Goal: Task Accomplishment & Management: Manage account settings

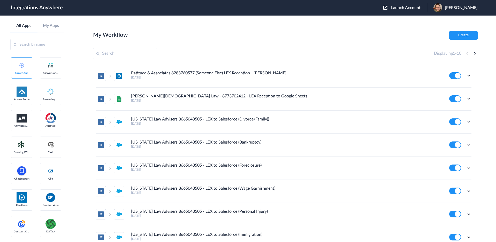
click at [116, 52] on input "text" at bounding box center [125, 53] width 64 height 11
paste input "8666547508"
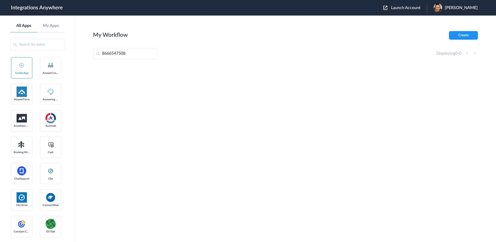
type input "8666547508"
click at [411, 8] on span "Launch Account" at bounding box center [405, 8] width 29 height 4
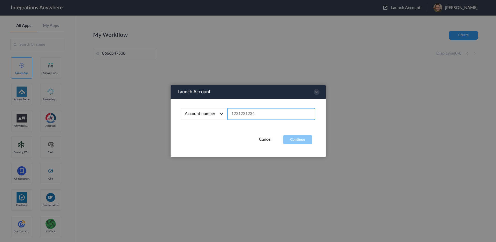
click at [257, 115] on input "text" at bounding box center [272, 114] width 88 height 12
paste input "8666547508"
type input "8666547508"
click at [294, 139] on button "Continue" at bounding box center [297, 139] width 29 height 9
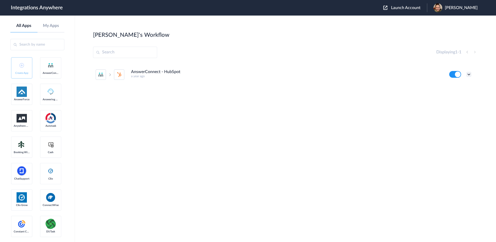
click at [469, 74] on icon at bounding box center [469, 74] width 5 height 5
click at [454, 97] on link "Task history" at bounding box center [454, 96] width 25 height 4
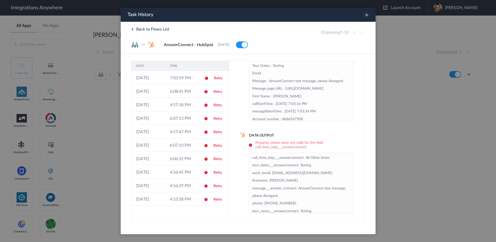
click at [367, 16] on icon at bounding box center [367, 15] width 6 height 6
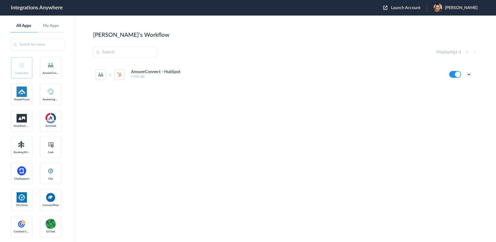
click at [469, 73] on icon at bounding box center [469, 74] width 5 height 5
click at [454, 90] on li "Edit" at bounding box center [455, 86] width 34 height 10
click at [470, 73] on icon at bounding box center [469, 74] width 5 height 5
click at [452, 97] on link "Task history" at bounding box center [454, 96] width 25 height 4
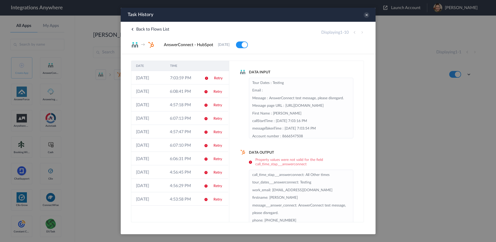
click at [362, 32] on div "Displaying 1 - 10" at bounding box center [343, 32] width 44 height 6
click at [363, 32] on div "Displaying 1 - 10" at bounding box center [343, 32] width 44 height 6
click at [160, 202] on td "08-09-2025" at bounding box center [148, 198] width 34 height 13
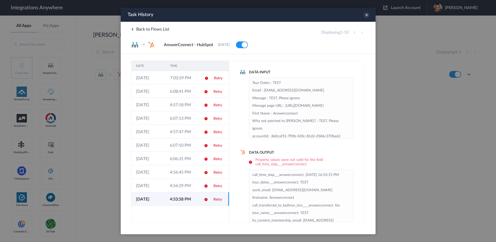
scroll to position [0, 0]
click at [190, 190] on td "4:56:29 PM" at bounding box center [182, 184] width 34 height 13
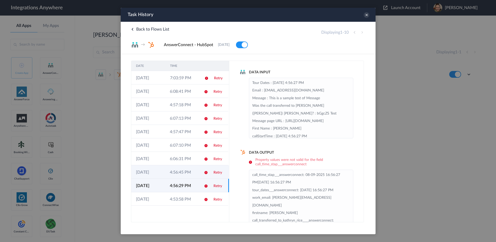
click at [188, 173] on td "4:56:45 PM" at bounding box center [182, 171] width 34 height 13
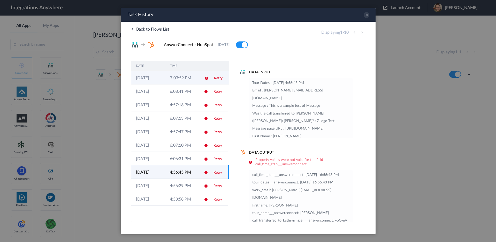
click at [183, 80] on td "7:03:59 PM" at bounding box center [182, 77] width 34 height 13
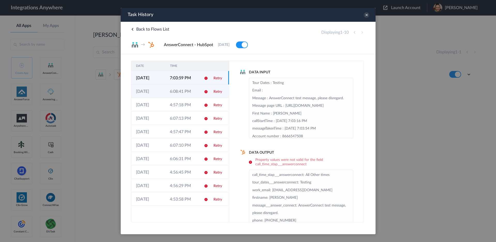
click at [175, 89] on td "6:08:41 PM" at bounding box center [182, 90] width 34 height 13
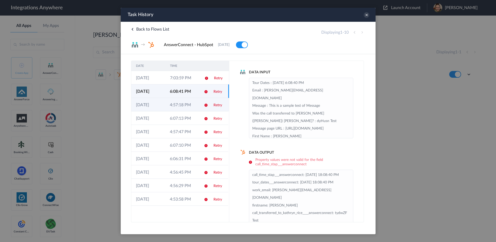
click at [190, 104] on td "4:57:18 PM" at bounding box center [182, 104] width 34 height 13
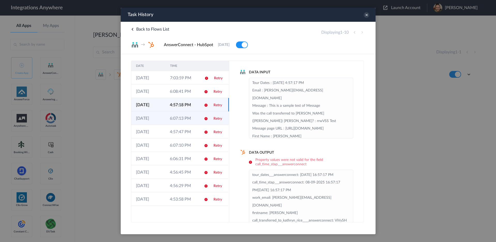
click at [186, 118] on td "6:07:13 PM" at bounding box center [182, 117] width 34 height 13
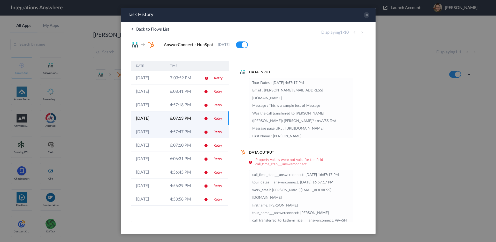
click at [183, 133] on td "4:57:47 PM" at bounding box center [182, 131] width 34 height 13
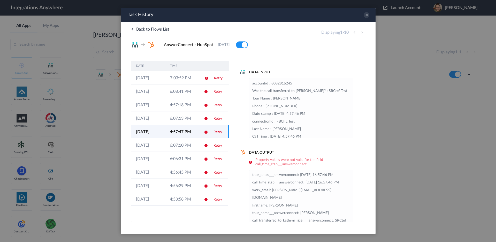
scroll to position [102, 0]
click at [366, 16] on icon at bounding box center [367, 15] width 6 height 6
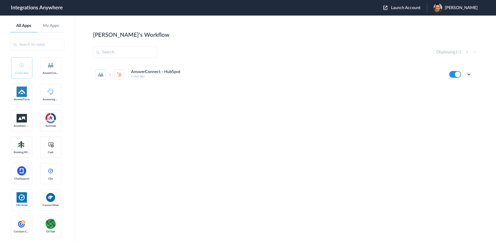
click at [468, 73] on icon at bounding box center [469, 74] width 5 height 5
click at [460, 95] on link "Task history" at bounding box center [454, 96] width 25 height 4
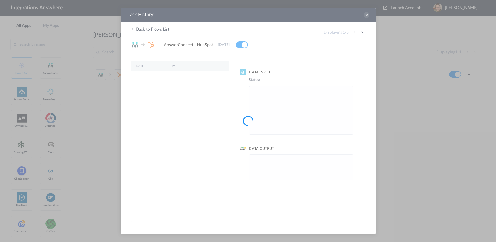
scroll to position [0, 0]
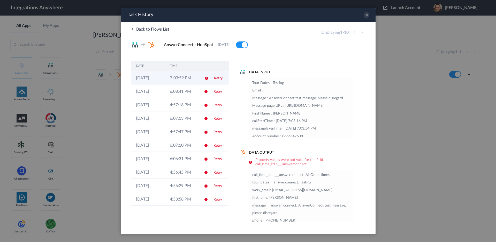
click at [175, 78] on td "7:03:59 PM" at bounding box center [182, 77] width 34 height 13
click at [182, 78] on td "7:03:59 PM" at bounding box center [182, 77] width 34 height 13
click at [180, 93] on td "6:08:41 PM" at bounding box center [182, 90] width 34 height 13
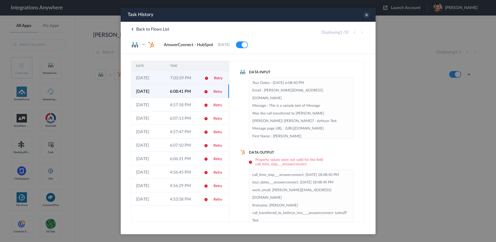
click at [183, 74] on td "7:03:59 PM" at bounding box center [182, 77] width 34 height 13
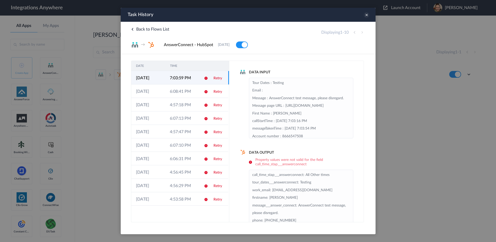
click at [367, 15] on icon at bounding box center [367, 15] width 6 height 6
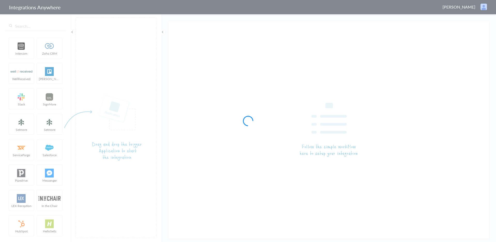
type input "AnswerConnect - HubSpot"
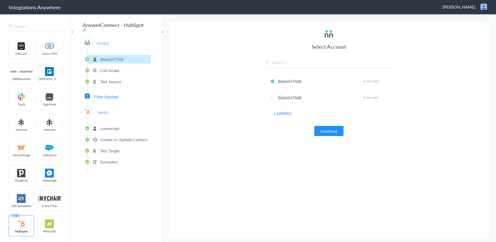
click at [113, 149] on p "Test Target" at bounding box center [109, 150] width 19 height 6
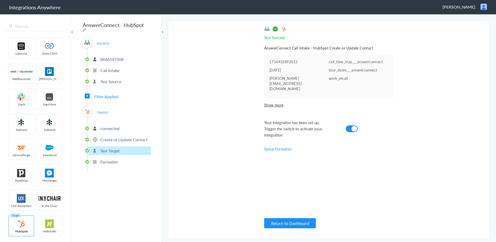
click at [126, 136] on p "Create or Update Contact" at bounding box center [123, 139] width 47 height 6
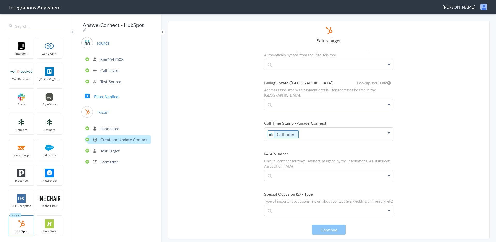
scroll to position [2477, 0]
click at [325, 127] on p "Call Time" at bounding box center [329, 133] width 129 height 13
click at [402, 155] on section "Select Account 8666547508 Rename Delete (a year ago) 8666547508 Rename Delete (…" at bounding box center [329, 130] width 322 height 218
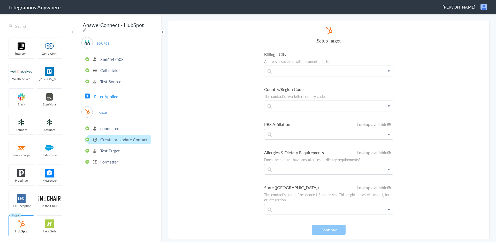
scroll to position [4869, 0]
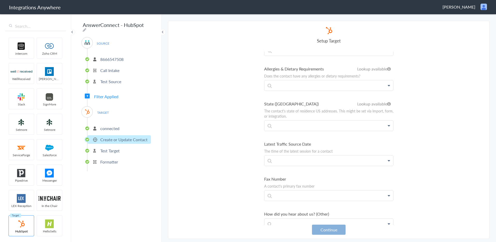
click at [325, 229] on button "Continue" at bounding box center [329, 229] width 34 height 10
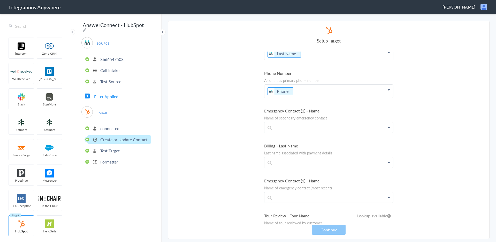
scroll to position [95, 0]
click at [115, 59] on p "8666547508" at bounding box center [111, 59] width 23 height 6
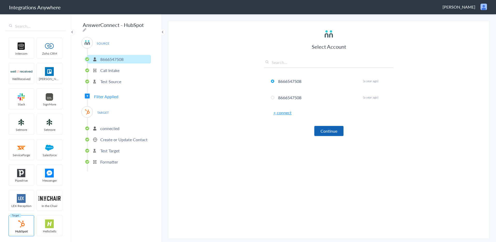
click at [330, 132] on button "Continue" at bounding box center [328, 131] width 29 height 10
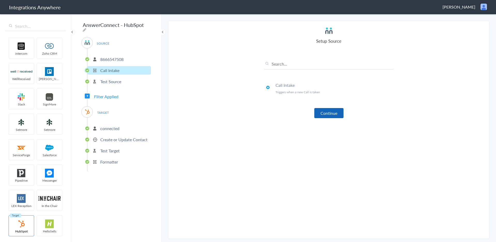
click at [327, 113] on button "Continue" at bounding box center [328, 113] width 29 height 10
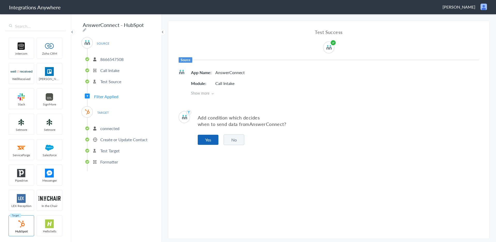
click at [213, 141] on button "Yes" at bounding box center [208, 139] width 21 height 10
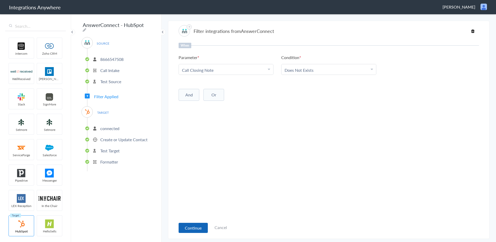
click at [193, 226] on button "Continue" at bounding box center [193, 227] width 29 height 10
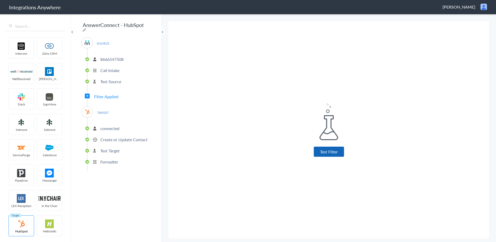
click at [339, 150] on button "Test Filter" at bounding box center [329, 151] width 30 height 10
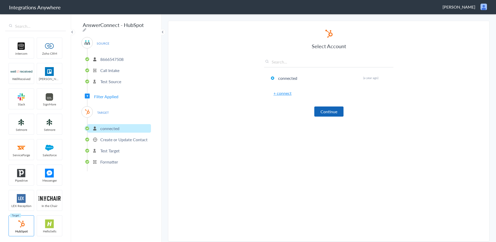
click at [329, 112] on button "Continue" at bounding box center [328, 111] width 29 height 10
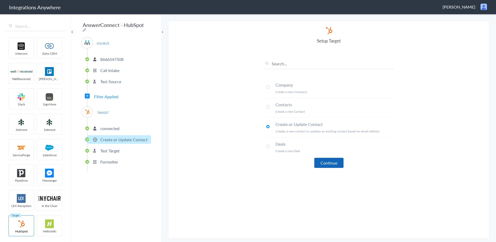
click at [334, 164] on button "Continue" at bounding box center [328, 162] width 29 height 10
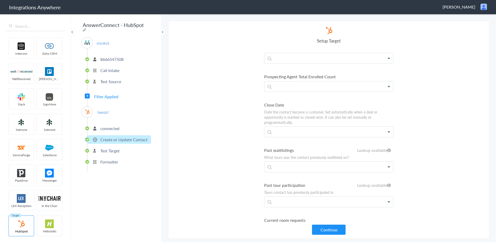
scroll to position [2925, 0]
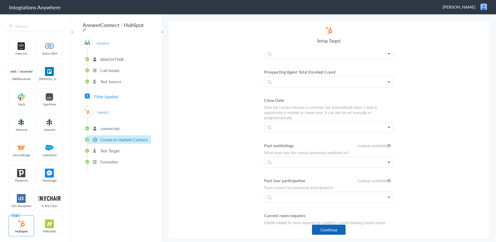
click at [328, 231] on button "Continue" at bounding box center [329, 229] width 34 height 10
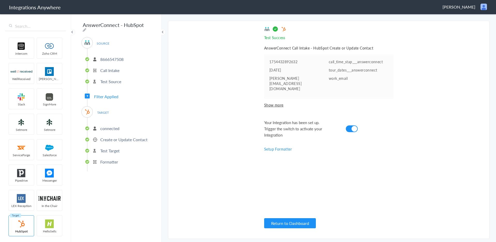
click at [269, 146] on link "Setup Formatter" at bounding box center [278, 148] width 28 height 5
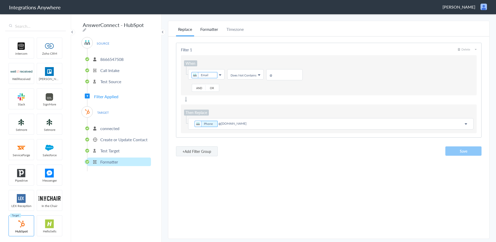
click at [211, 29] on li "Formatter" at bounding box center [209, 31] width 22 height 10
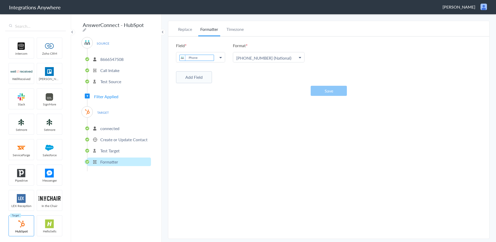
click at [222, 58] on icon at bounding box center [221, 57] width 2 height 4
click at [209, 45] on h6 "Field" at bounding box center [200, 45] width 49 height 6
click at [206, 57] on li "Phone" at bounding box center [196, 58] width 35 height 6
click at [210, 57] on icon at bounding box center [211, 58] width 5 height 6
click at [209, 57] on link "Phone" at bounding box center [200, 57] width 49 height 10
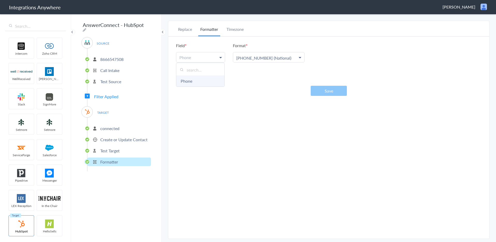
click at [194, 83] on link "Phone" at bounding box center [200, 80] width 48 height 11
click at [198, 79] on button "Add Field" at bounding box center [194, 77] width 36 height 12
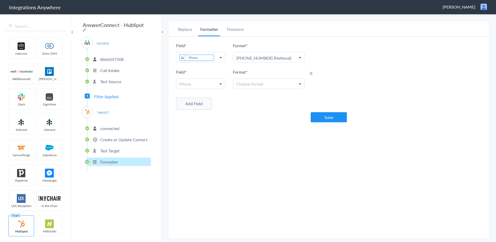
click at [221, 83] on icon at bounding box center [221, 84] width 2 height 4
click at [206, 97] on input "text" at bounding box center [200, 96] width 48 height 11
type input "d"
type input "c"
click at [311, 73] on icon at bounding box center [311, 73] width 3 height 4
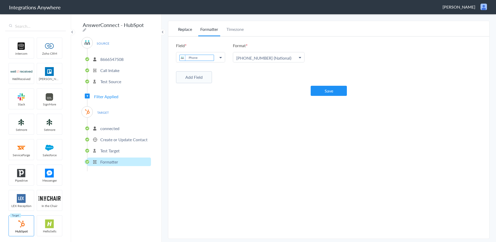
click at [187, 28] on li "Replace" at bounding box center [185, 31] width 18 height 10
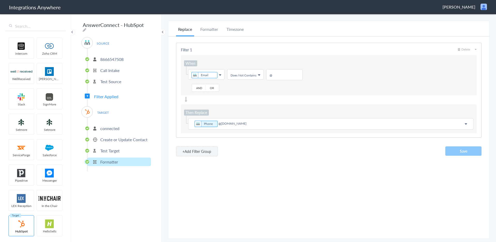
click at [107, 148] on p "Test Target" at bounding box center [109, 150] width 19 height 6
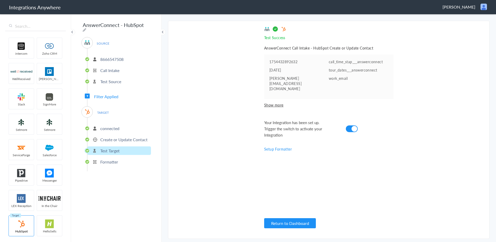
click at [109, 137] on p "Create or Update Contact" at bounding box center [123, 139] width 47 height 6
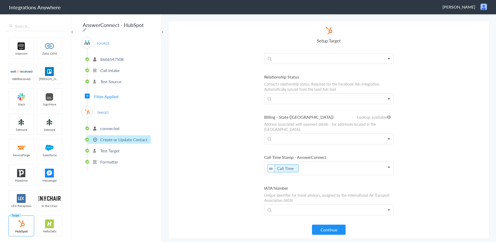
scroll to position [2435, 0]
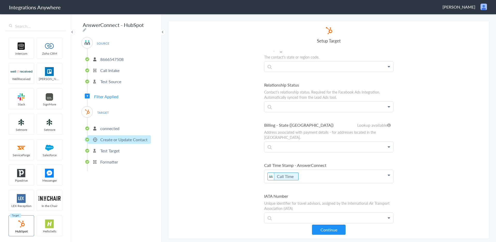
click at [287, 170] on p "Call Time" at bounding box center [329, 176] width 129 height 13
click at [299, 173] on icon at bounding box center [299, 176] width 6 height 6
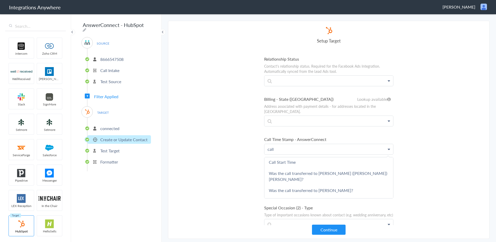
scroll to position [0, 0]
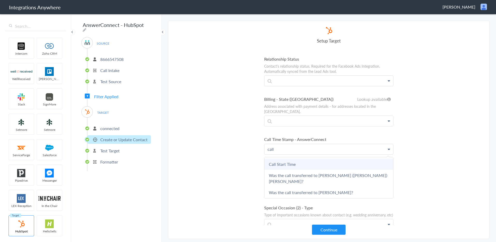
click at [287, 158] on link "Call Start Time" at bounding box center [329, 163] width 129 height 11
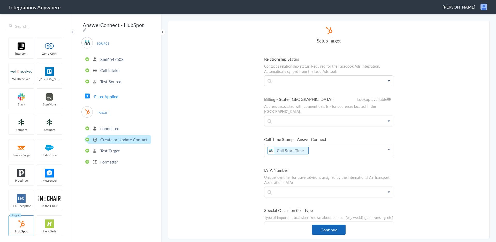
click at [333, 229] on button "Continue" at bounding box center [329, 229] width 34 height 10
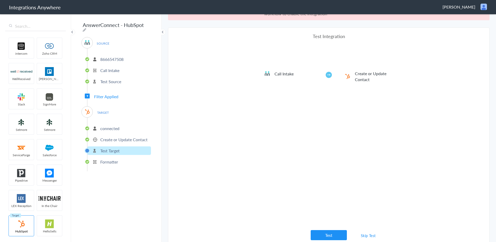
scroll to position [19, 0]
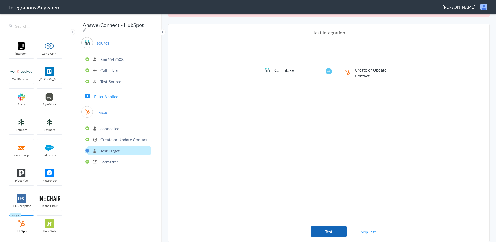
click at [335, 232] on button "Test" at bounding box center [329, 231] width 36 height 10
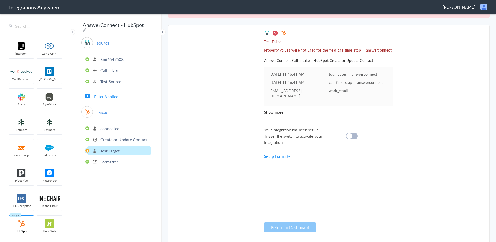
scroll to position [19, 0]
click at [116, 137] on p "Create or Update Contact" at bounding box center [123, 139] width 47 height 6
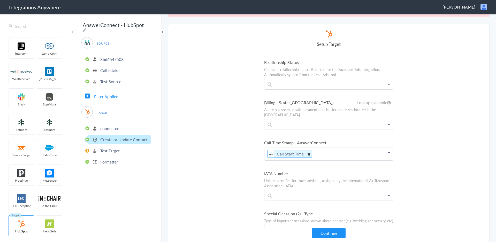
click at [310, 151] on icon at bounding box center [309, 154] width 6 height 6
click at [284, 173] on link "Date stamp" at bounding box center [329, 178] width 129 height 11
click at [334, 231] on button "Continue" at bounding box center [329, 233] width 34 height 10
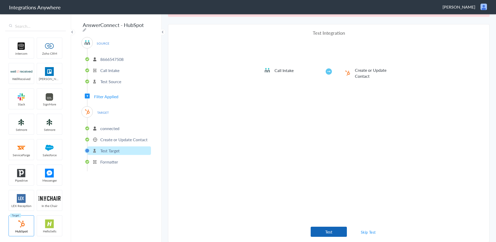
click at [335, 232] on button "Test" at bounding box center [329, 231] width 36 height 10
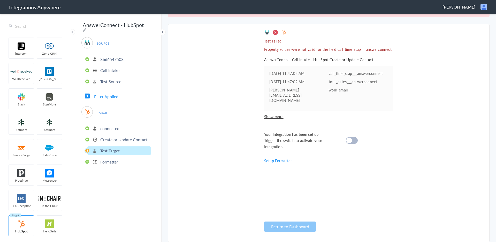
click at [119, 137] on p "Create or Update Contact" at bounding box center [123, 139] width 47 height 6
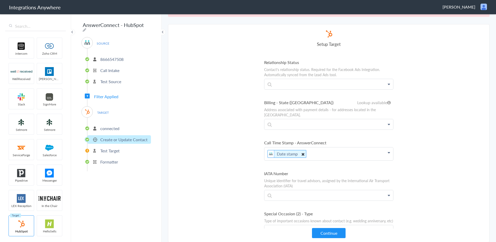
click at [303, 151] on icon at bounding box center [303, 154] width 6 height 6
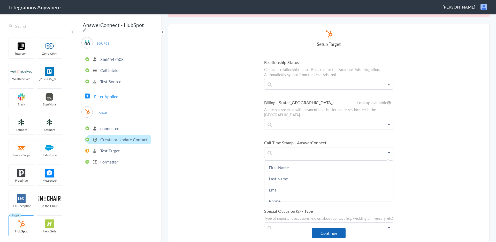
click at [327, 234] on button "Continue" at bounding box center [329, 233] width 34 height 10
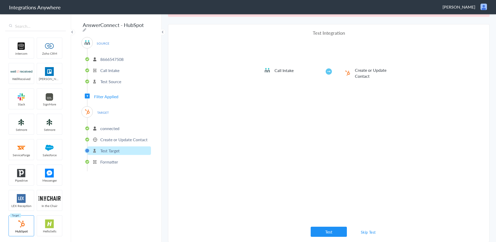
click at [136, 172] on div "AnswerConnect - HubSpot SOURCE 8666547508 Call Intake Test Source Filter Applie…" at bounding box center [116, 127] width 91 height 228
click at [111, 161] on p "Formatter" at bounding box center [109, 162] width 18 height 6
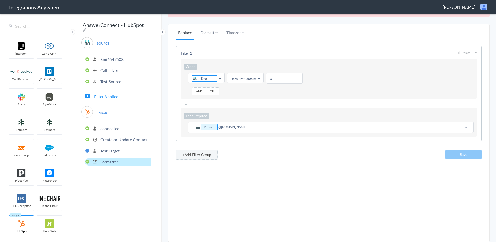
click at [113, 147] on p "Test Target" at bounding box center [109, 150] width 19 height 6
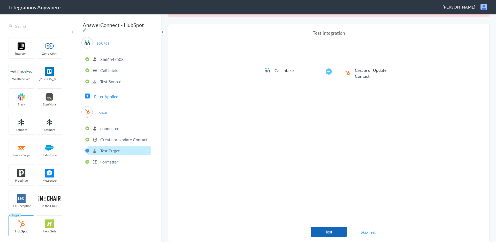
click at [337, 233] on button "Test" at bounding box center [329, 231] width 36 height 10
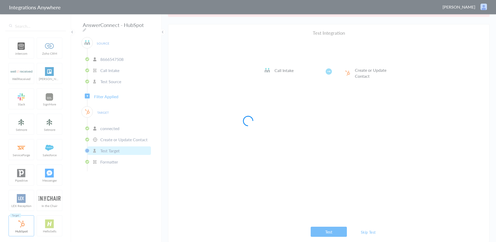
scroll to position [0, 0]
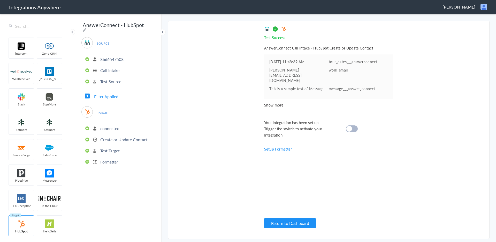
click at [116, 137] on p "Create or Update Contact" at bounding box center [123, 139] width 47 height 6
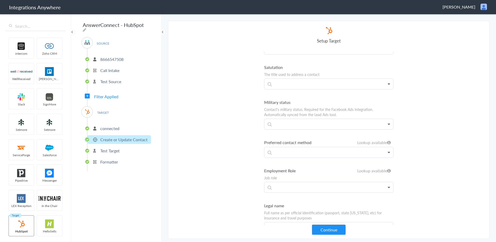
scroll to position [2165, 0]
click at [328, 231] on button "Continue" at bounding box center [329, 229] width 34 height 10
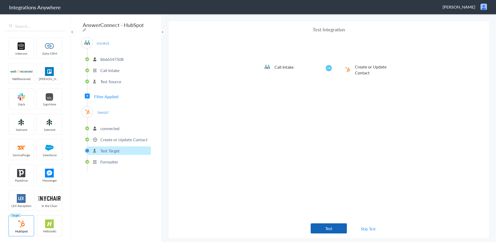
click at [336, 229] on button "Test" at bounding box center [329, 228] width 36 height 10
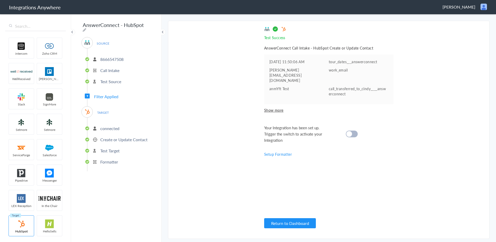
click at [349, 131] on cite at bounding box center [350, 134] width 6 height 6
click at [104, 136] on p "Create or Update Contact" at bounding box center [123, 139] width 47 height 6
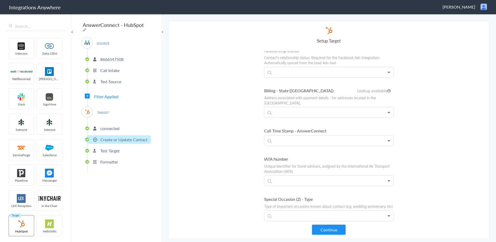
scroll to position [2477, 0]
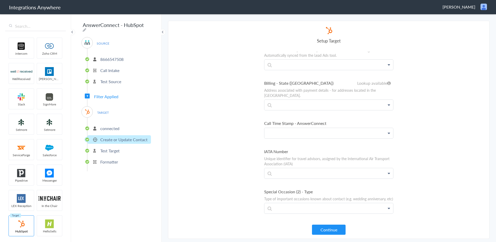
click at [282, 128] on p at bounding box center [329, 133] width 129 height 10
click at [280, 142] on link "Call Start Time" at bounding box center [329, 147] width 129 height 11
click at [326, 230] on button "Continue" at bounding box center [329, 229] width 34 height 10
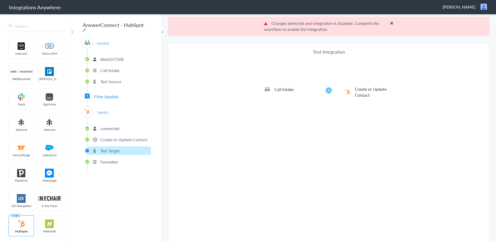
scroll to position [19, 0]
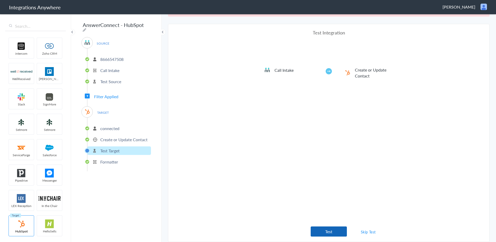
click at [332, 230] on button "Test" at bounding box center [329, 231] width 36 height 10
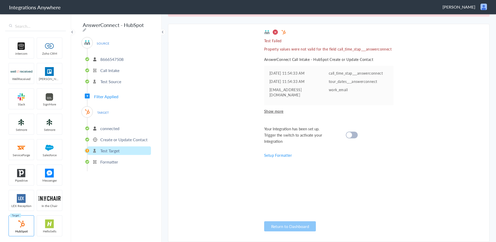
click at [349, 132] on cite at bounding box center [350, 135] width 6 height 6
click at [114, 137] on p "Create or Update Contact" at bounding box center [123, 139] width 47 height 6
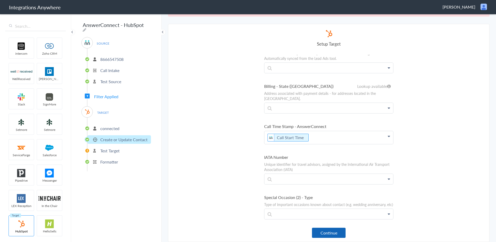
click at [337, 237] on button "Continue" at bounding box center [329, 232] width 34 height 10
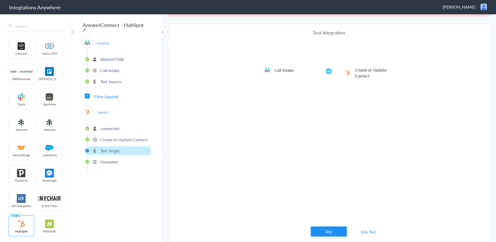
click at [369, 231] on link "Skip Test" at bounding box center [368, 231] width 27 height 9
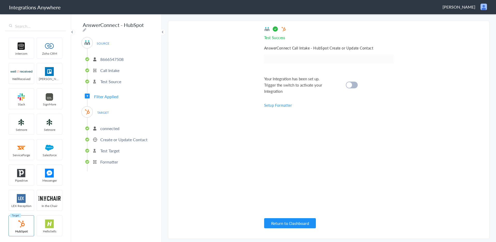
scroll to position [0, 0]
click at [350, 85] on cite at bounding box center [350, 85] width 6 height 6
click at [119, 138] on p "Create or Update Contact" at bounding box center [123, 139] width 47 height 6
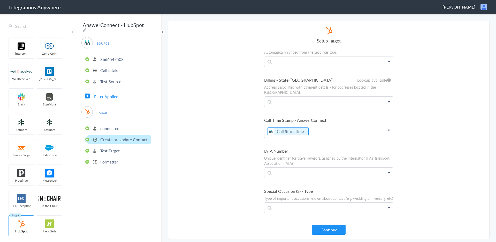
scroll to position [2481, 0]
click at [317, 123] on p "Call Start Time" at bounding box center [329, 129] width 129 height 13
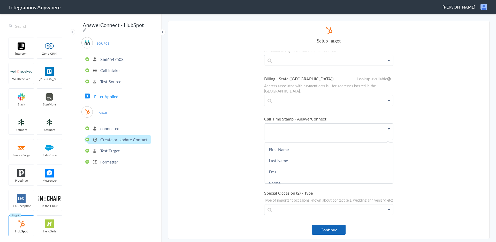
click at [331, 228] on button "Continue" at bounding box center [329, 229] width 34 height 10
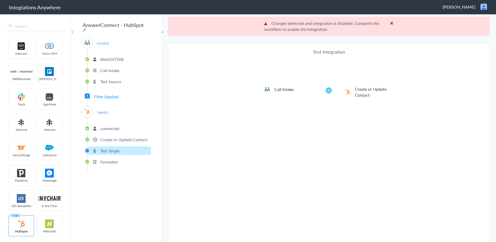
scroll to position [19, 0]
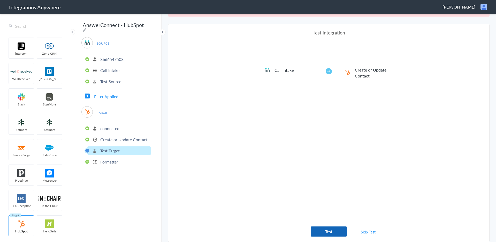
click at [328, 232] on button "Test" at bounding box center [329, 231] width 36 height 10
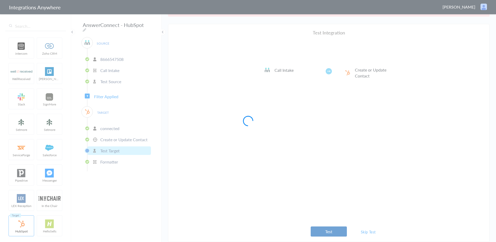
scroll to position [0, 0]
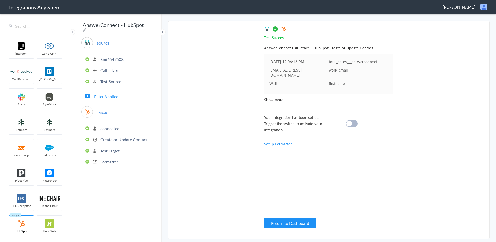
click at [348, 121] on cite at bounding box center [350, 124] width 6 height 6
click at [300, 223] on button "Return to Dashboard" at bounding box center [290, 223] width 52 height 10
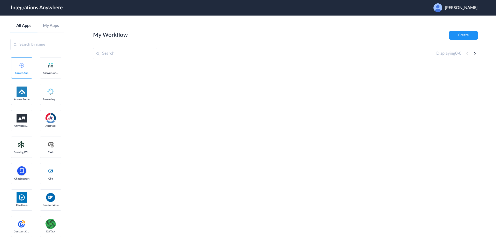
click at [466, 7] on span "[PERSON_NAME]" at bounding box center [461, 7] width 33 height 5
click at [442, 21] on link "Logout" at bounding box center [436, 21] width 11 height 4
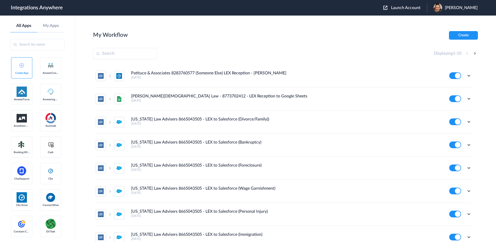
click at [411, 8] on span "Launch Account" at bounding box center [405, 8] width 29 height 4
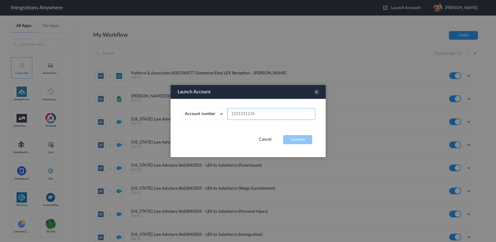
click at [250, 113] on input "text" at bounding box center [272, 114] width 88 height 12
paste input "8666547508"
type input "8666547508"
click at [292, 138] on button "Continue" at bounding box center [297, 139] width 29 height 9
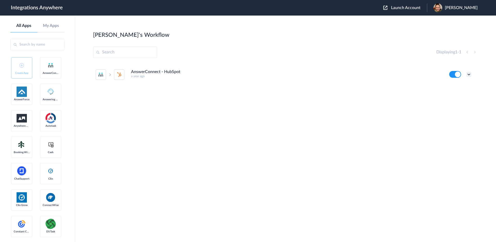
click at [468, 73] on icon at bounding box center [469, 74] width 5 height 5
click at [452, 97] on link "Task history" at bounding box center [454, 96] width 25 height 4
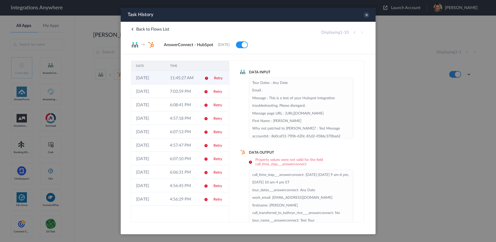
click at [171, 79] on td "11:45:27 AM" at bounding box center [182, 77] width 34 height 13
click at [328, 180] on li "call_time_stap___answerconnect: Monday-Friday 9 am-6 pm, Saturday 10 am-4 pm ET…" at bounding box center [301, 232] width 98 height 122
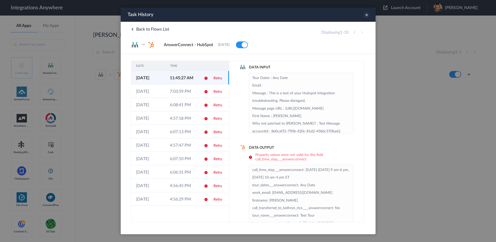
click at [368, 16] on icon at bounding box center [367, 15] width 6 height 6
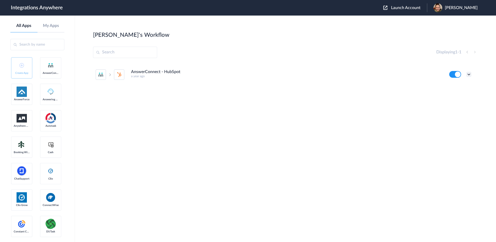
click at [469, 73] on icon at bounding box center [469, 74] width 5 height 5
click at [460, 96] on link "Task history" at bounding box center [454, 96] width 25 height 4
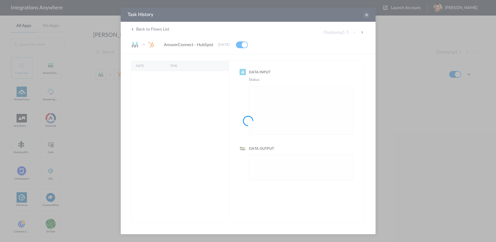
scroll to position [0, 0]
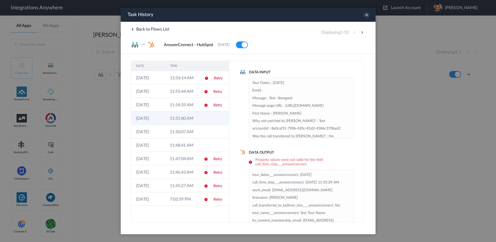
click at [194, 121] on td "11:51:00 AM" at bounding box center [182, 117] width 34 height 13
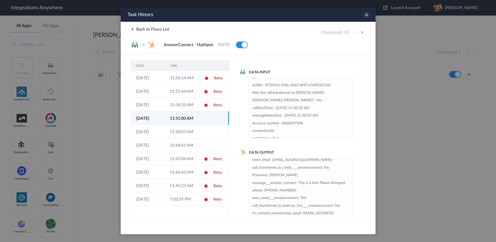
scroll to position [148, 0]
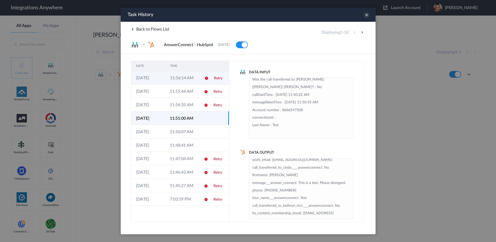
click at [176, 80] on td "11:56:14 AM" at bounding box center [182, 77] width 34 height 13
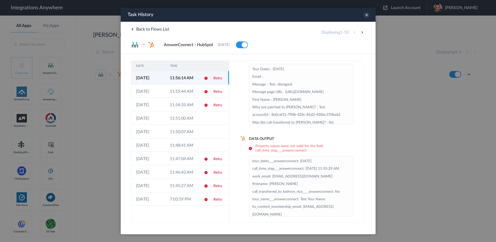
scroll to position [17, 0]
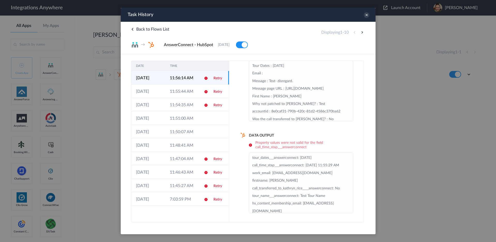
drag, startPoint x: 306, startPoint y: 166, endPoint x: 354, endPoint y: 170, distance: 48.5
click at [349, 166] on li "tour_dates___answerconnect: Sept 9 2025 call_time_stap___answerconnect: 09-09-2…" at bounding box center [301, 207] width 98 height 106
copy li "09-09-2025 11:55:29 AM"
click at [169, 198] on td "7:03:59 PM" at bounding box center [182, 198] width 34 height 13
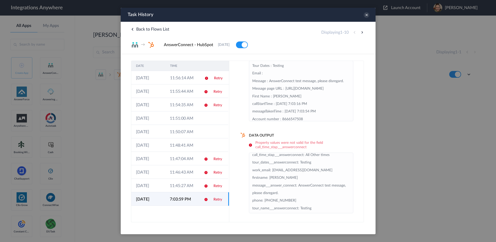
scroll to position [0, 0]
click at [181, 186] on td "11:45:27 AM" at bounding box center [182, 184] width 34 height 13
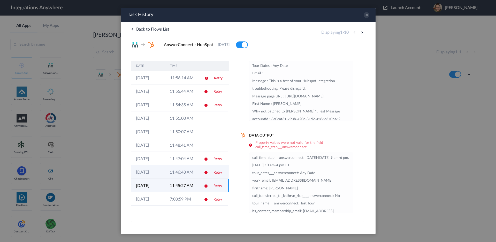
click at [185, 170] on td "11:46:43 AM" at bounding box center [182, 171] width 34 height 13
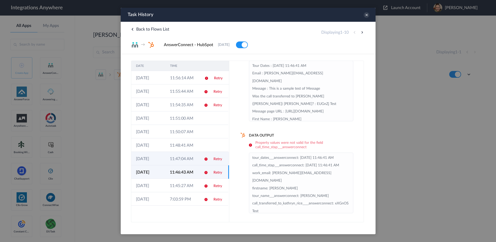
click at [181, 160] on td "11:47:04 AM" at bounding box center [182, 158] width 34 height 13
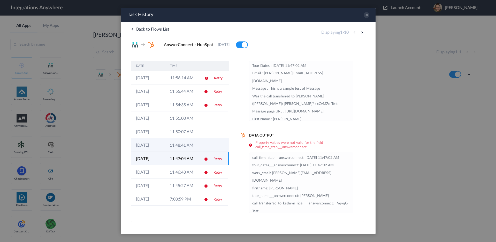
click at [177, 145] on td "11:48:41 AM" at bounding box center [182, 144] width 34 height 13
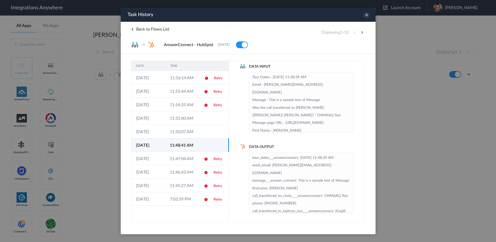
scroll to position [6, 0]
click at [367, 15] on icon at bounding box center [367, 15] width 6 height 6
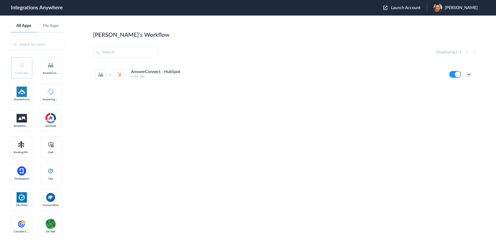
click at [468, 75] on icon at bounding box center [469, 74] width 5 height 5
click at [450, 95] on link "Task history" at bounding box center [454, 96] width 25 height 4
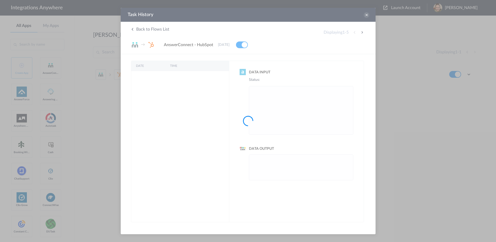
scroll to position [0, 0]
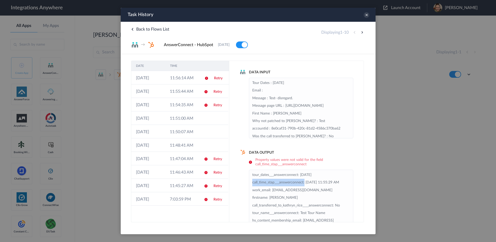
drag, startPoint x: 252, startPoint y: 183, endPoint x: 311, endPoint y: 185, distance: 59.5
click at [305, 182] on li "tour_dates___answerconnect: Sept 9 2025 call_time_stap___answerconnect: 09-09-2…" at bounding box center [301, 224] width 98 height 106
copy li "call_time_stap___answerconnect:"
click at [365, 15] on icon at bounding box center [367, 15] width 6 height 6
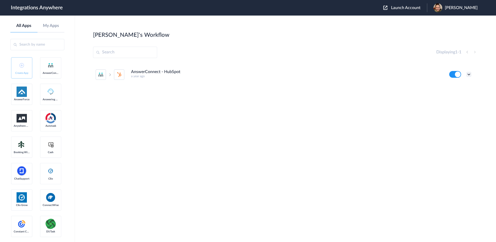
click at [469, 73] on icon at bounding box center [469, 74] width 5 height 5
click at [453, 95] on link "Task history" at bounding box center [454, 96] width 25 height 4
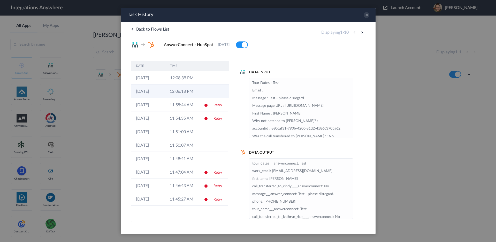
click at [203, 92] on td at bounding box center [204, 90] width 10 height 13
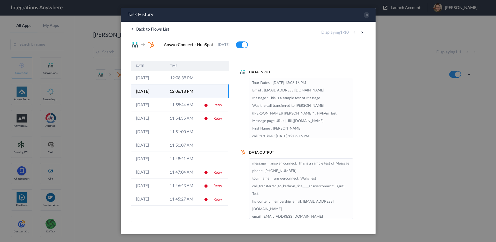
scroll to position [29, 0]
click at [190, 78] on td "12:08:39 PM" at bounding box center [182, 77] width 34 height 13
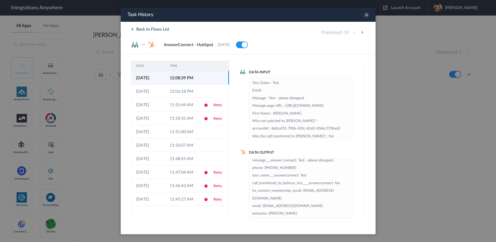
scroll to position [6, 0]
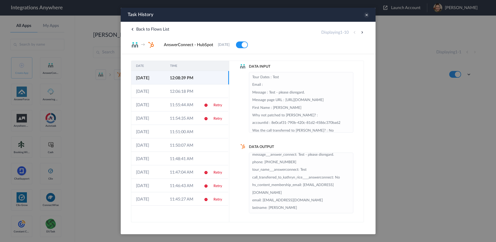
click at [367, 16] on icon at bounding box center [367, 15] width 6 height 6
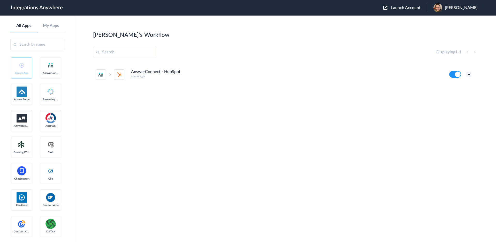
click at [470, 73] on icon at bounding box center [469, 74] width 5 height 5
click at [452, 86] on link "Edit" at bounding box center [448, 86] width 12 height 4
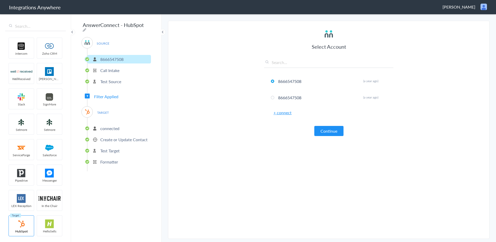
click at [127, 23] on input "AnswerConnect - HubSpot" at bounding box center [113, 25] width 64 height 10
click at [86, 28] on icon at bounding box center [85, 30] width 4 height 4
click at [83, 24] on input "AnswerConnect - HubSpot" at bounding box center [113, 25] width 64 height 10
click at [84, 26] on input "AnswerConnect - HubSpot" at bounding box center [113, 25] width 64 height 10
click at [86, 28] on icon at bounding box center [85, 30] width 4 height 4
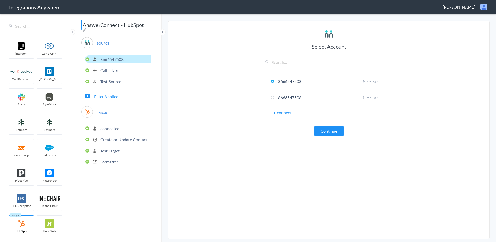
click at [83, 25] on input "AnswerConnect - HubSpot" at bounding box center [113, 25] width 64 height 10
paste input "Transcendent Travel Services LLC | 8666547508"
click at [107, 25] on input "Transcendent Travel Services LLC | 8666547508 AnswerConnect - HubSpot" at bounding box center [113, 25] width 64 height 10
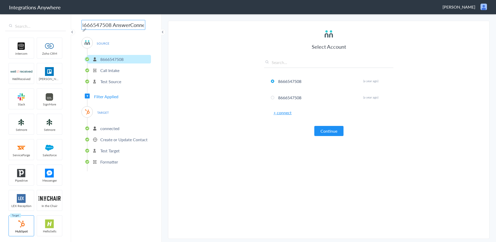
click at [111, 25] on input "Transcendent Travel Services LLC - 8666547508 AnswerConnect - HubSpot" at bounding box center [113, 25] width 64 height 10
click at [213, 44] on section "Select Account 8666547508 Rename Delete (a year ago) 8666547508 Rename Delete (…" at bounding box center [329, 130] width 322 height 218
click at [86, 28] on icon at bounding box center [85, 30] width 4 height 4
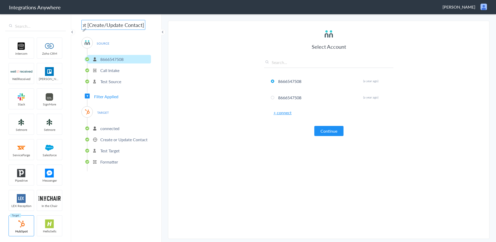
scroll to position [0, 177]
type input "Transcendent Travel Services LLC - 8666547508 - AnswerConnect - HubSpot [Create…"
click at [199, 82] on section "Select Account 8666547508 Rename Delete (a year ago) 8666547508 Rename Delete (…" at bounding box center [329, 130] width 322 height 218
